Goal: Information Seeking & Learning: Compare options

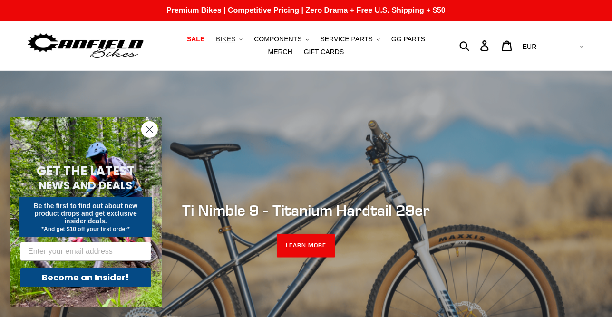
click at [221, 38] on span "BIKES" at bounding box center [226, 39] width 20 height 8
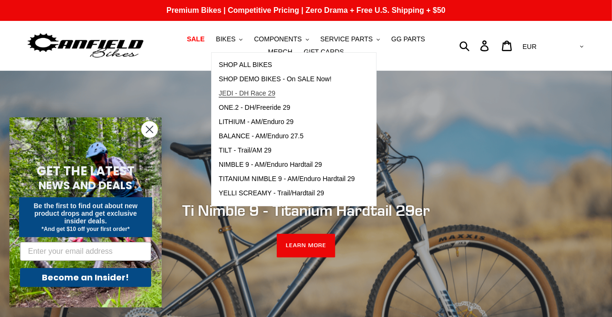
click at [241, 95] on span "JEDI - DH Race 29" at bounding box center [247, 93] width 57 height 8
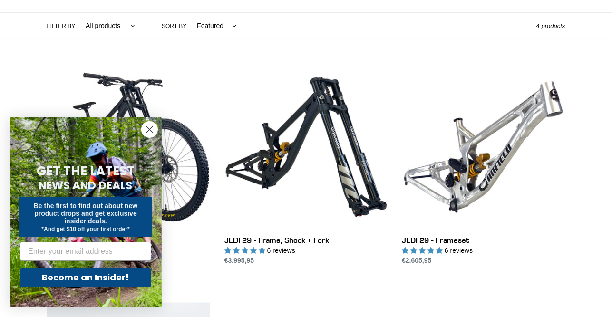
scroll to position [294, 0]
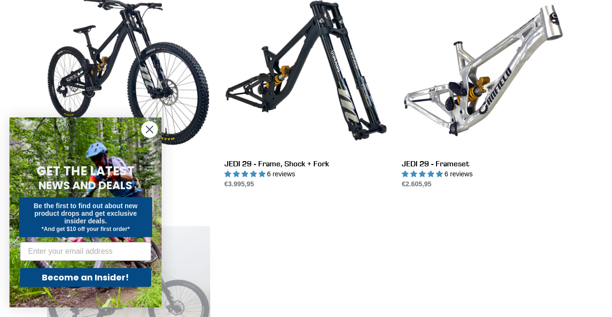
click at [149, 128] on circle "Close dialog" at bounding box center [150, 130] width 16 height 16
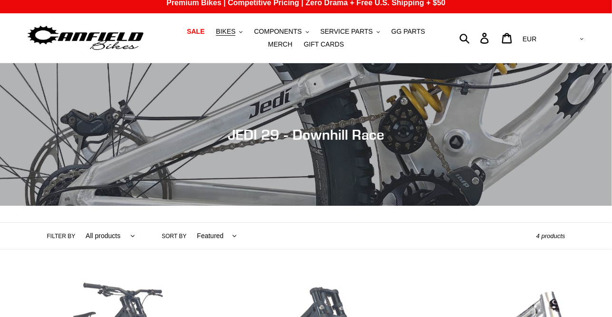
scroll to position [0, 0]
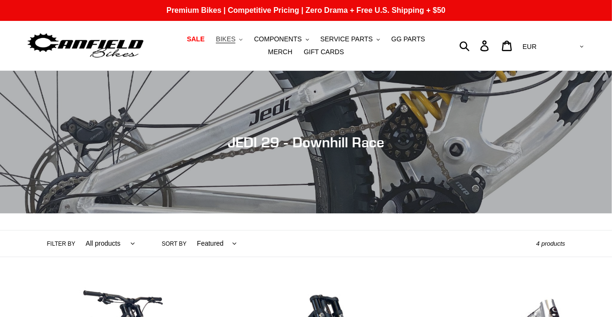
click at [222, 36] on span "BIKES" at bounding box center [226, 39] width 20 height 8
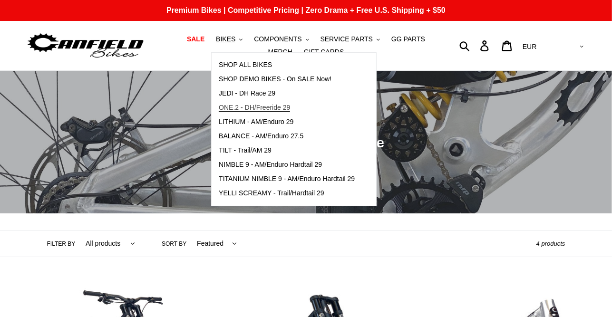
click at [229, 108] on span "ONE.2 - DH/Freeride 29" at bounding box center [254, 108] width 71 height 8
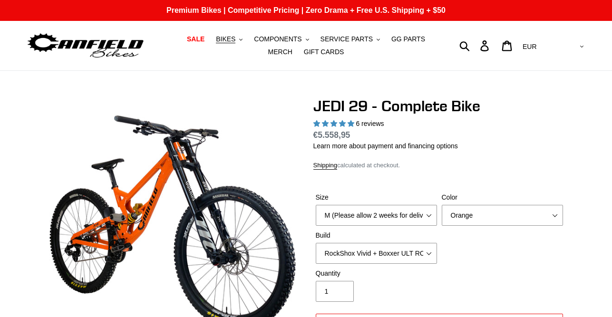
select select "highest-rating"
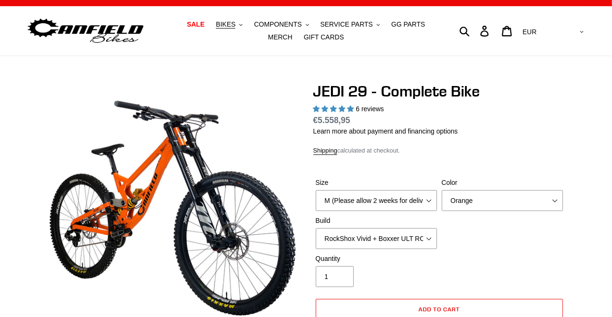
scroll to position [10, 0]
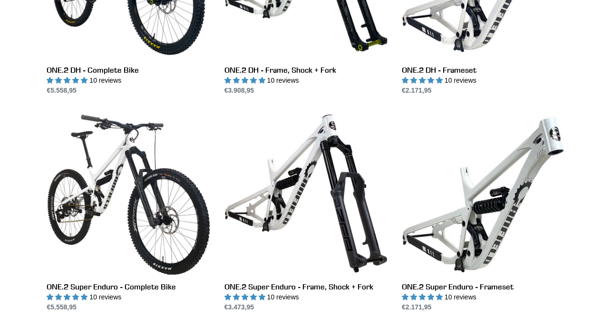
scroll to position [389, 0]
